Goal: Task Accomplishment & Management: Use online tool/utility

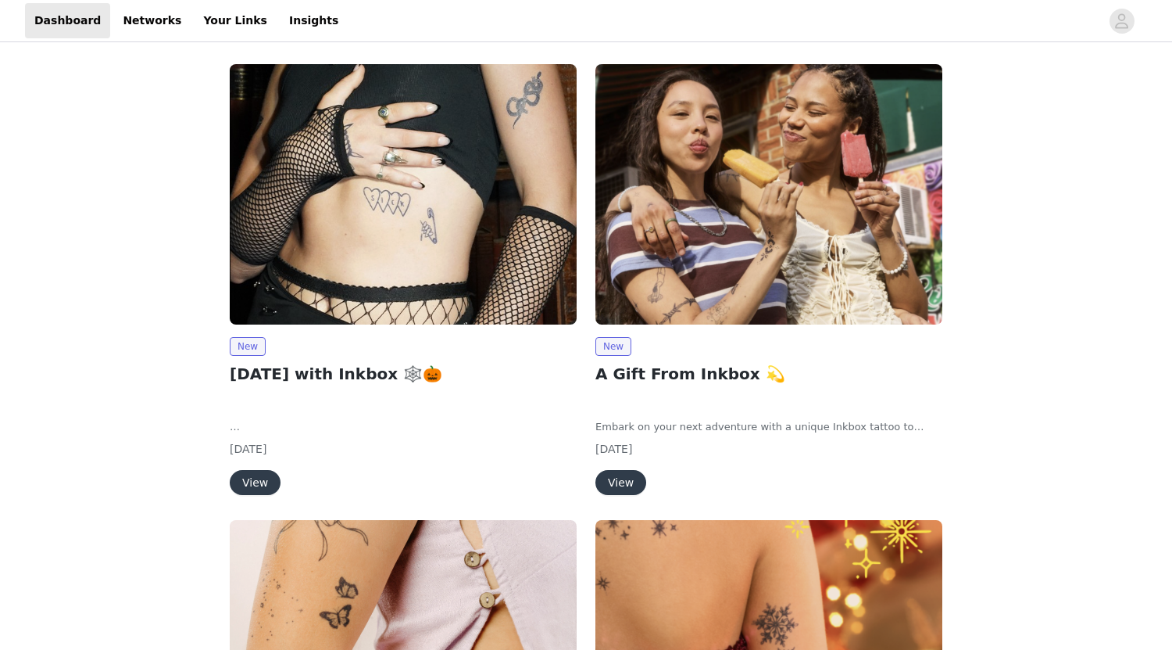
click at [261, 479] on button "View" at bounding box center [255, 482] width 51 height 25
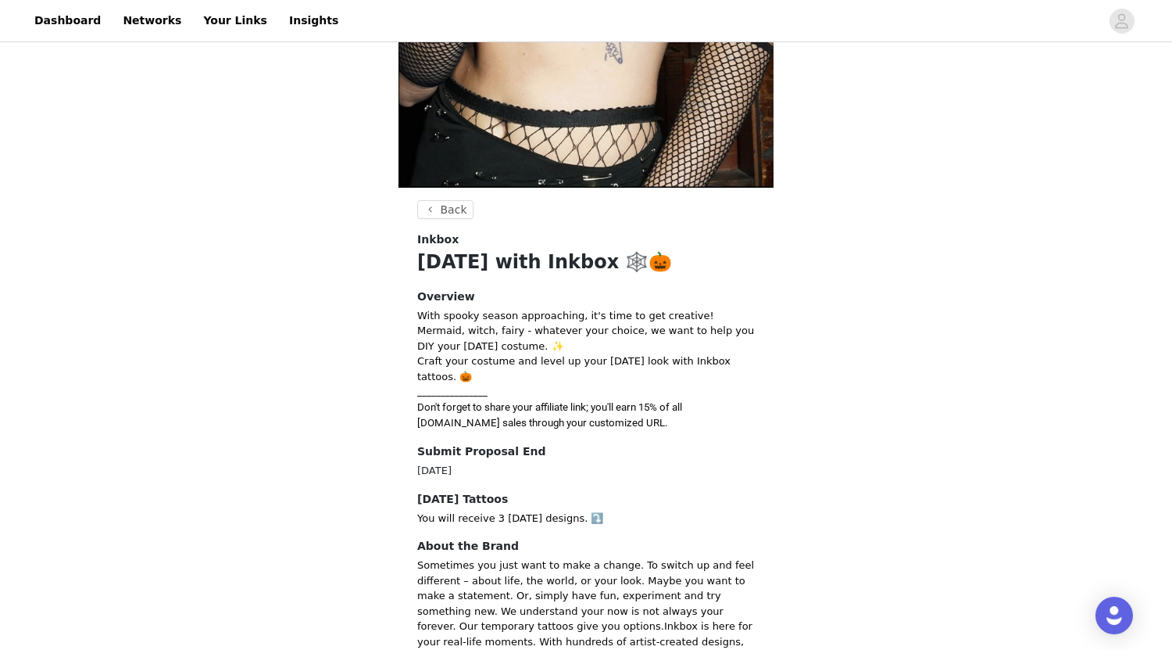
scroll to position [347, 0]
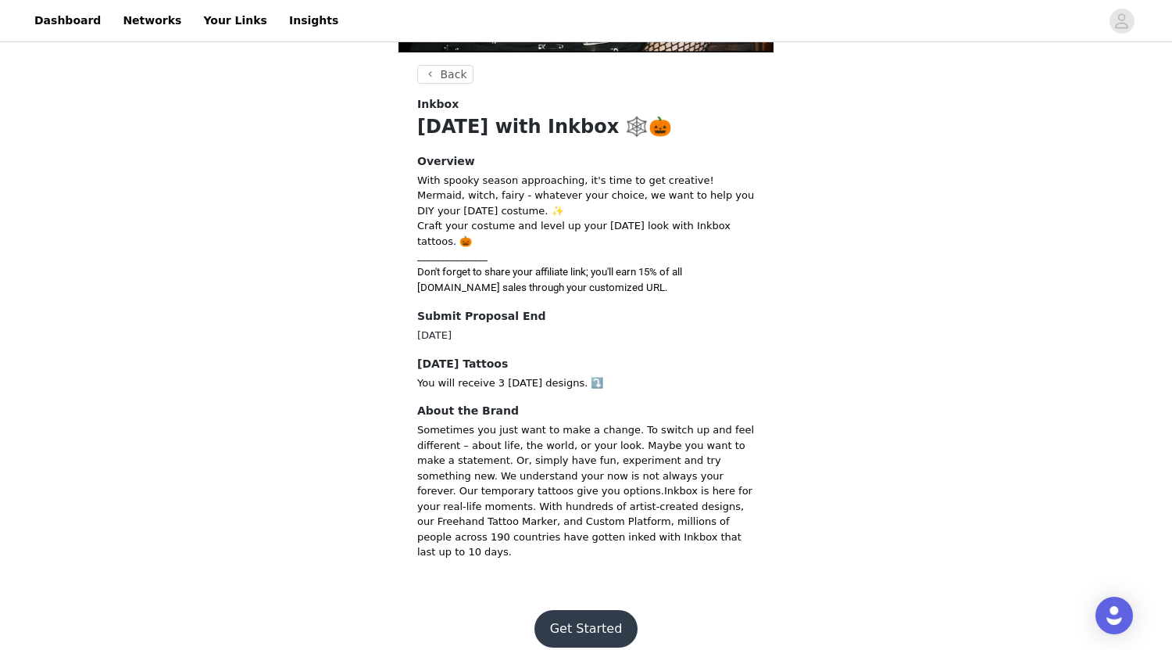
click at [591, 610] on button "Get Started" at bounding box center [587, 629] width 104 height 38
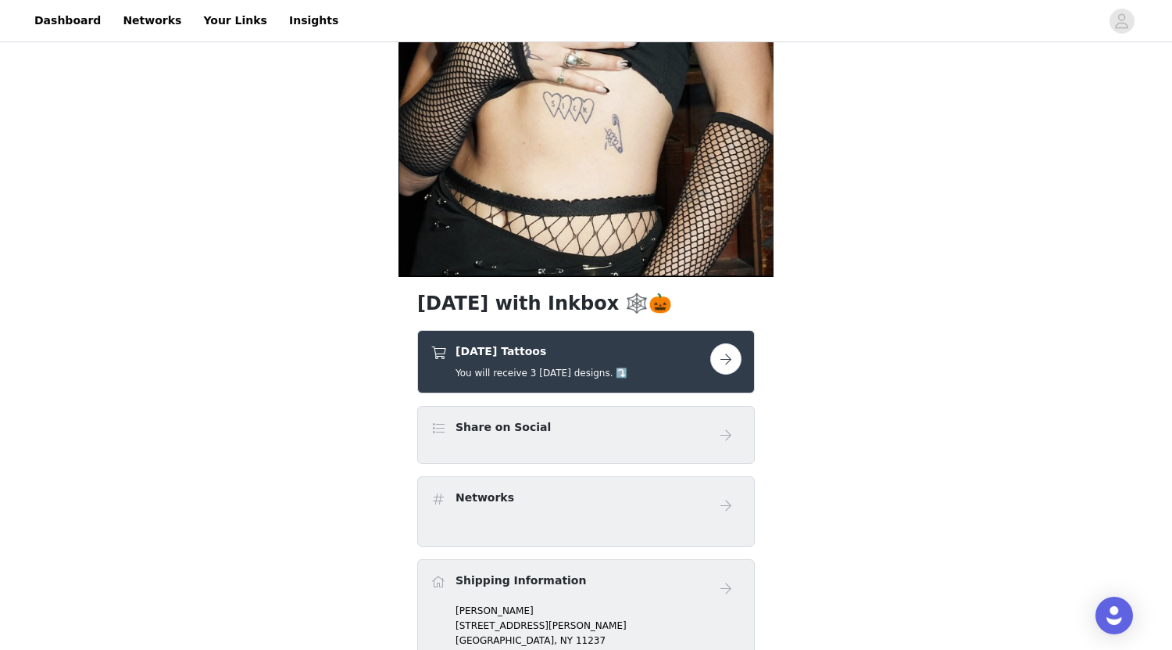
scroll to position [177, 0]
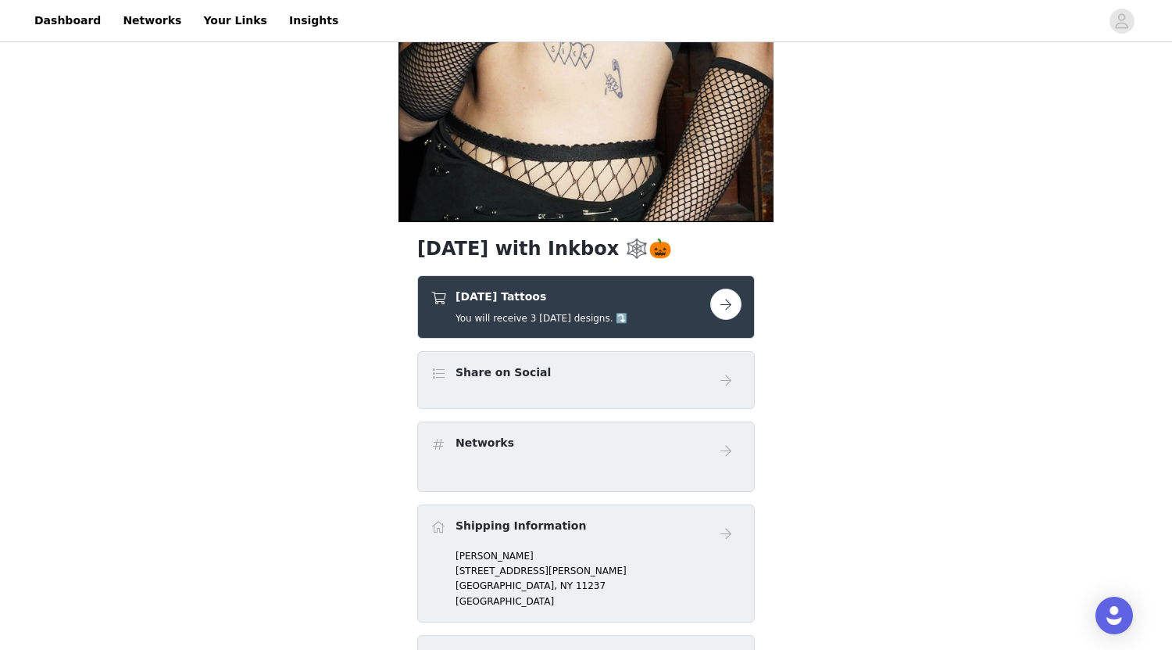
click at [730, 299] on button "button" at bounding box center [725, 303] width 31 height 31
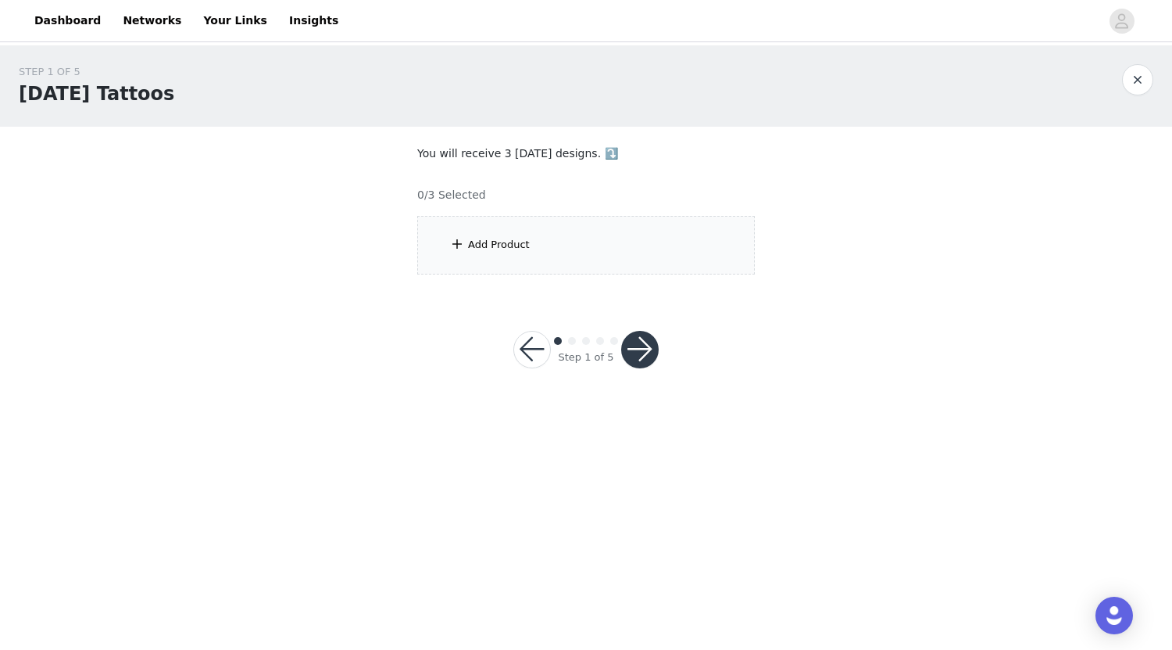
click at [600, 242] on div "Add Product" at bounding box center [586, 245] width 338 height 59
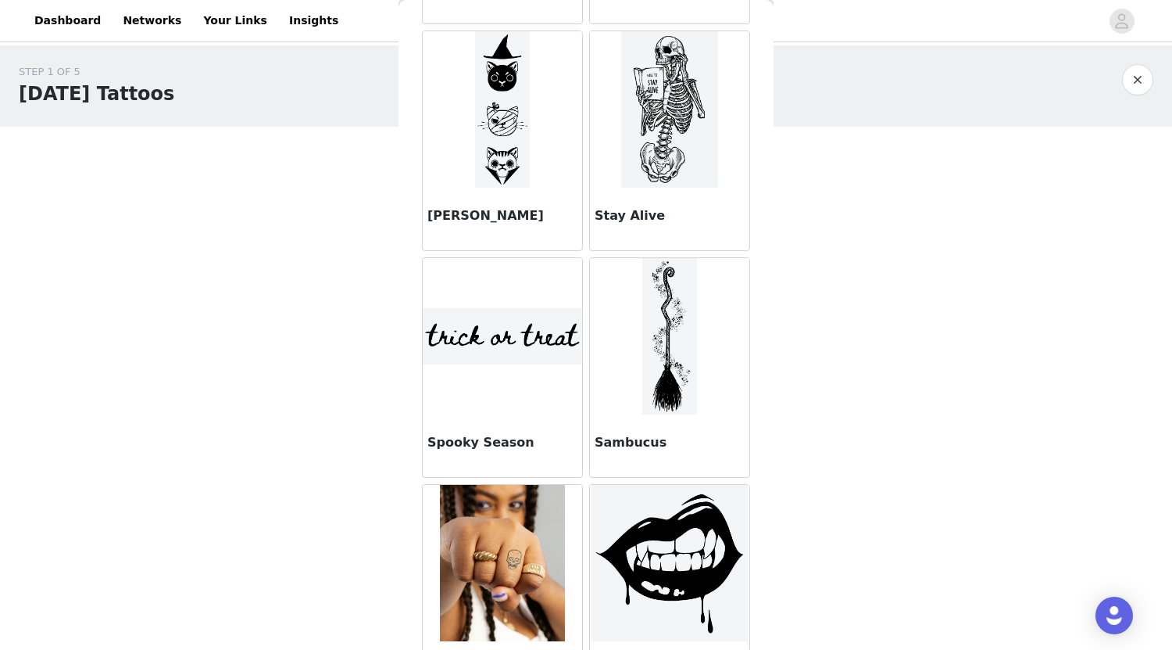
scroll to position [1951, 0]
